Goal: Transaction & Acquisition: Purchase product/service

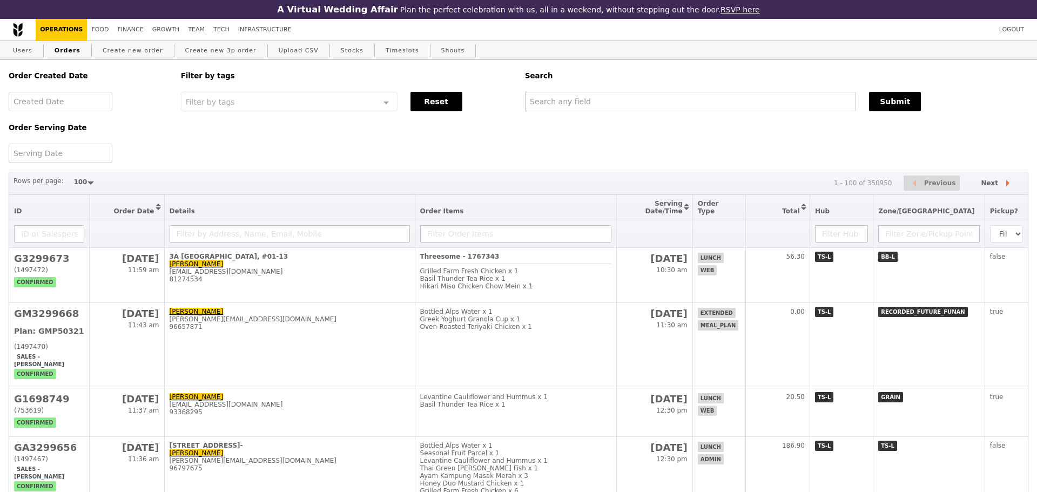
select select "100"
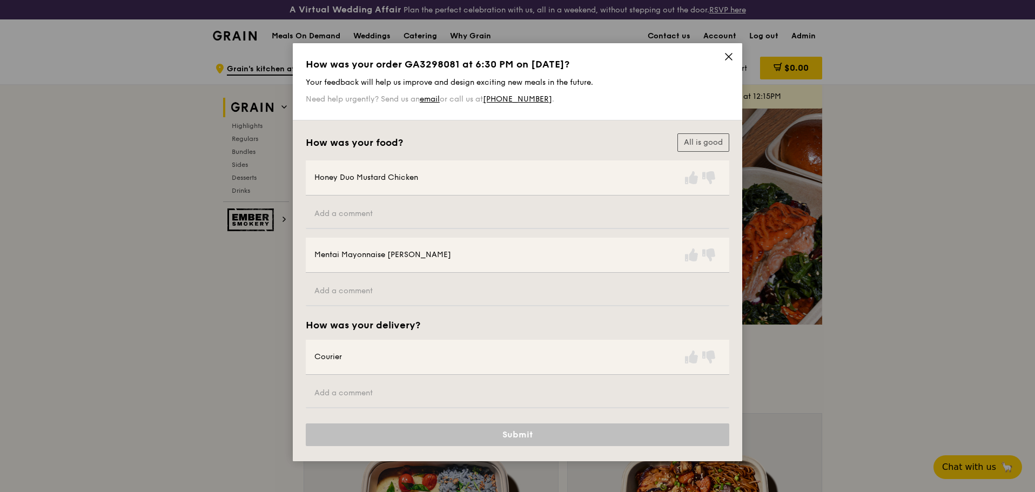
click at [727, 52] on icon at bounding box center [729, 57] width 10 height 10
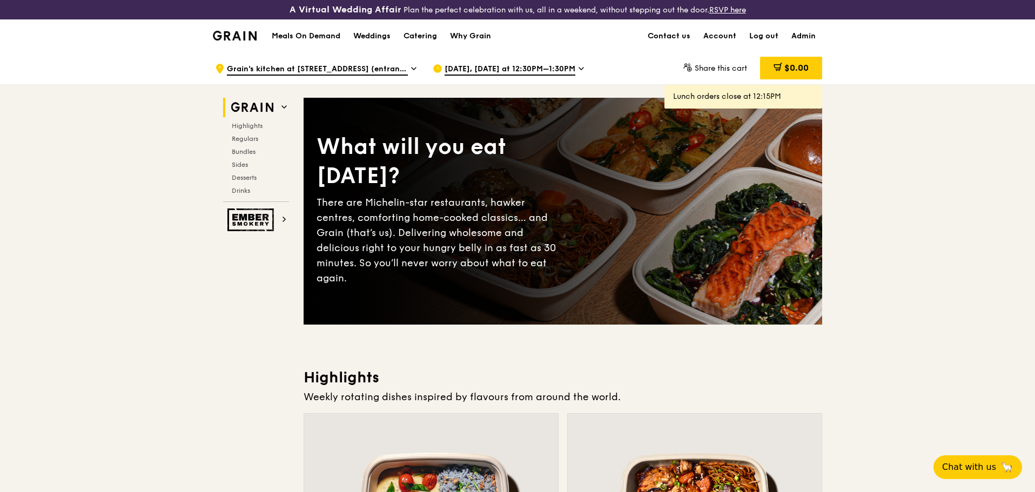
click at [510, 61] on div "[DATE], [DATE] at 12:30PM–1:30PM" at bounding box center [533, 68] width 200 height 32
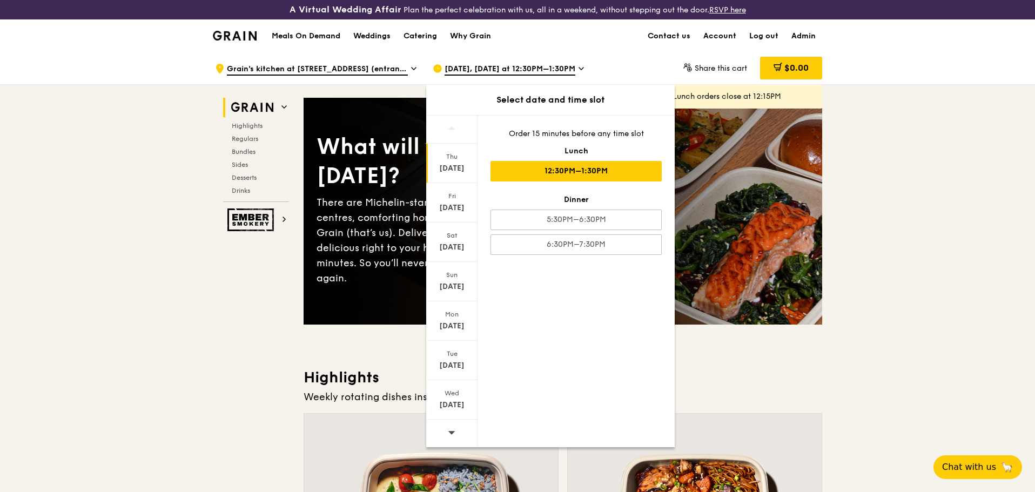
click at [455, 421] on span at bounding box center [452, 432] width 8 height 25
click at [451, 244] on div "[DATE]" at bounding box center [452, 247] width 48 height 11
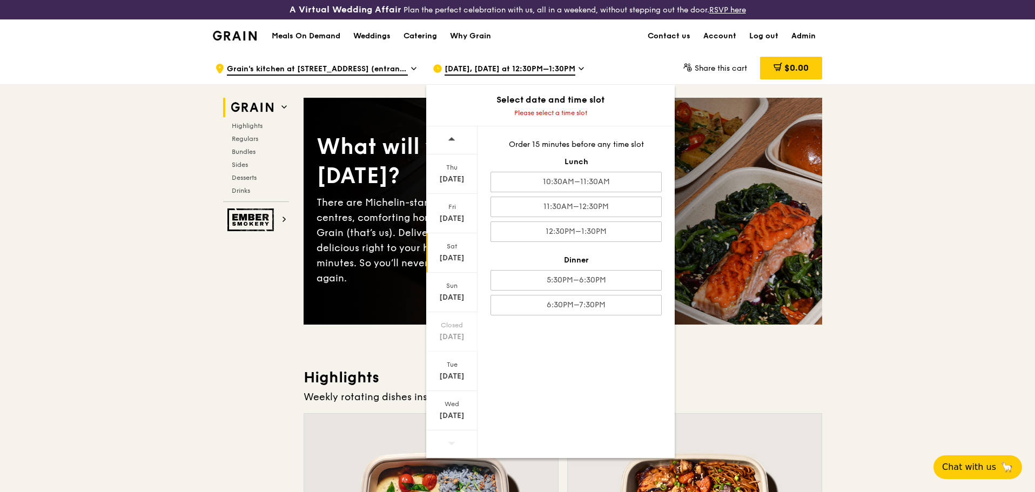
click at [599, 189] on div "10:30AM–11:30AM" at bounding box center [575, 182] width 171 height 21
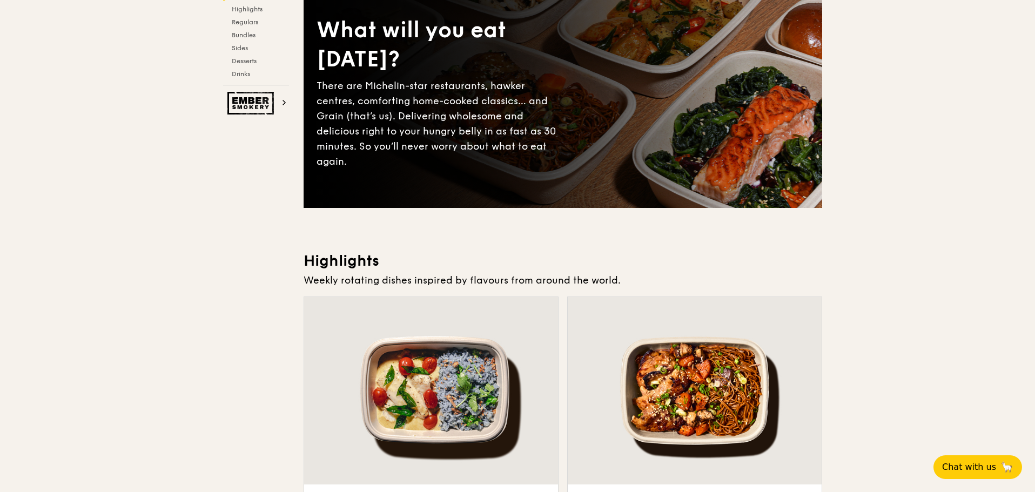
scroll to position [270, 0]
